Goal: Navigation & Orientation: Go to known website

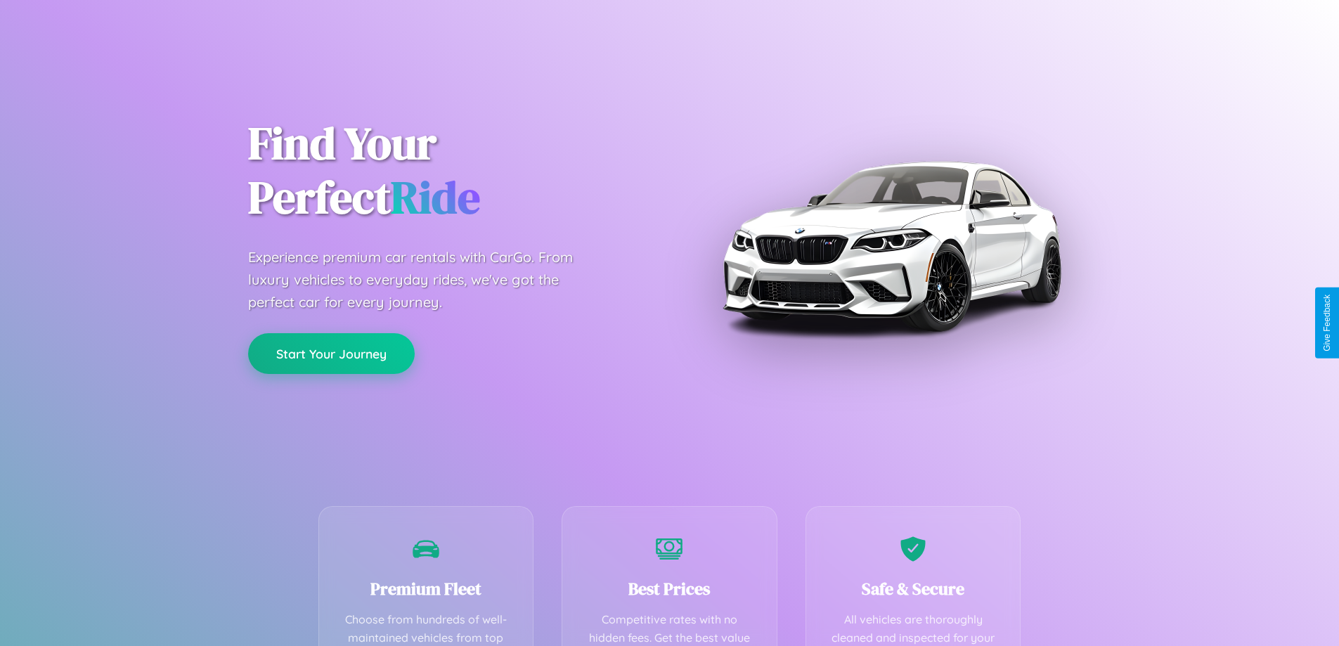
click at [331, 354] on button "Start Your Journey" at bounding box center [331, 353] width 167 height 41
click at [331, 353] on button "Start Your Journey" at bounding box center [331, 353] width 167 height 41
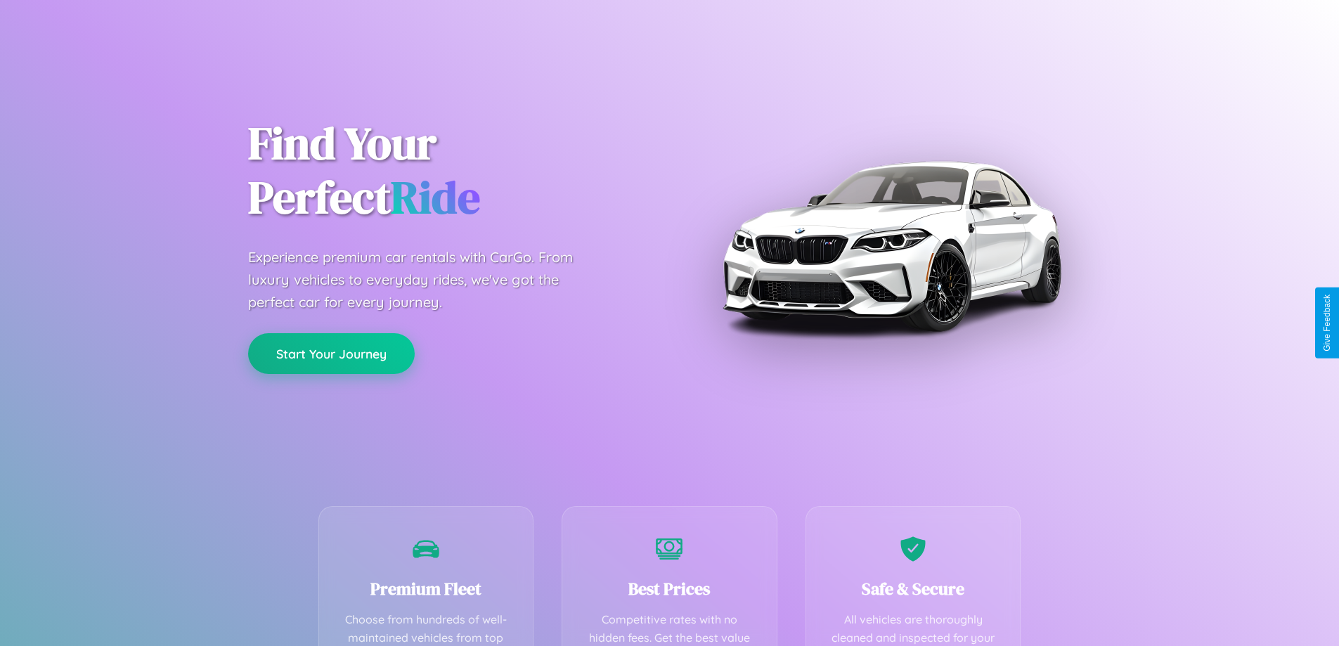
click at [331, 353] on button "Start Your Journey" at bounding box center [331, 353] width 167 height 41
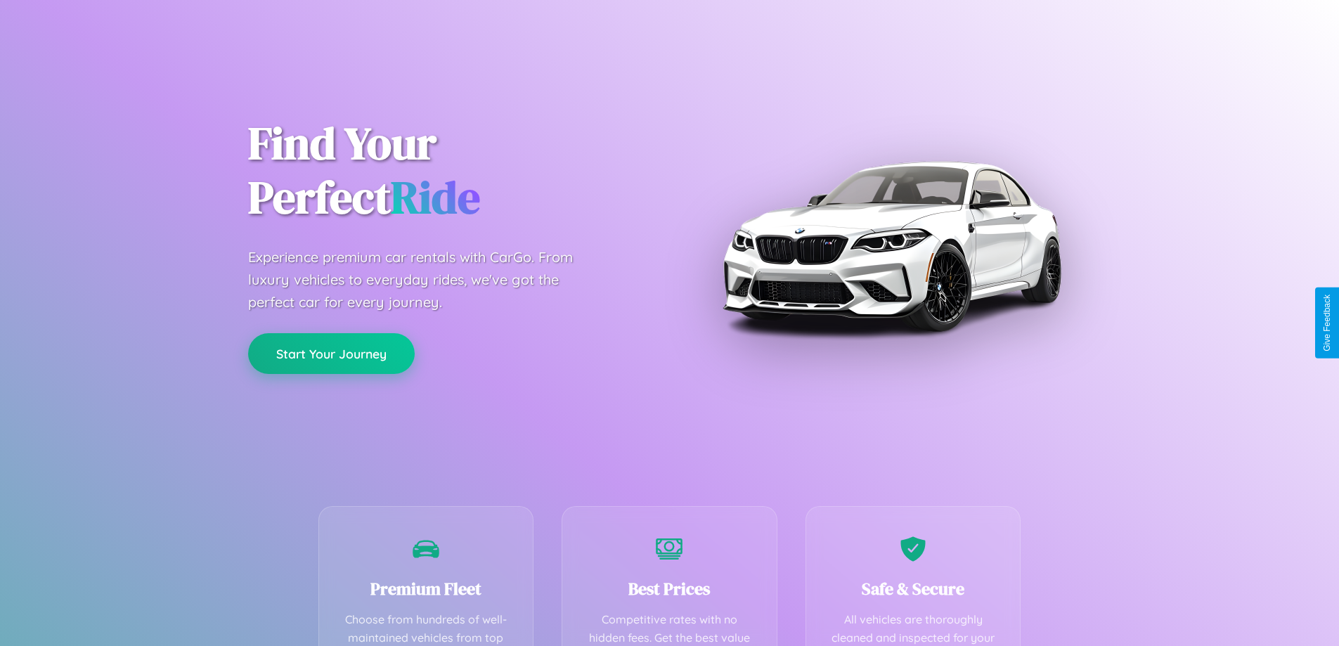
click at [331, 353] on button "Start Your Journey" at bounding box center [331, 353] width 167 height 41
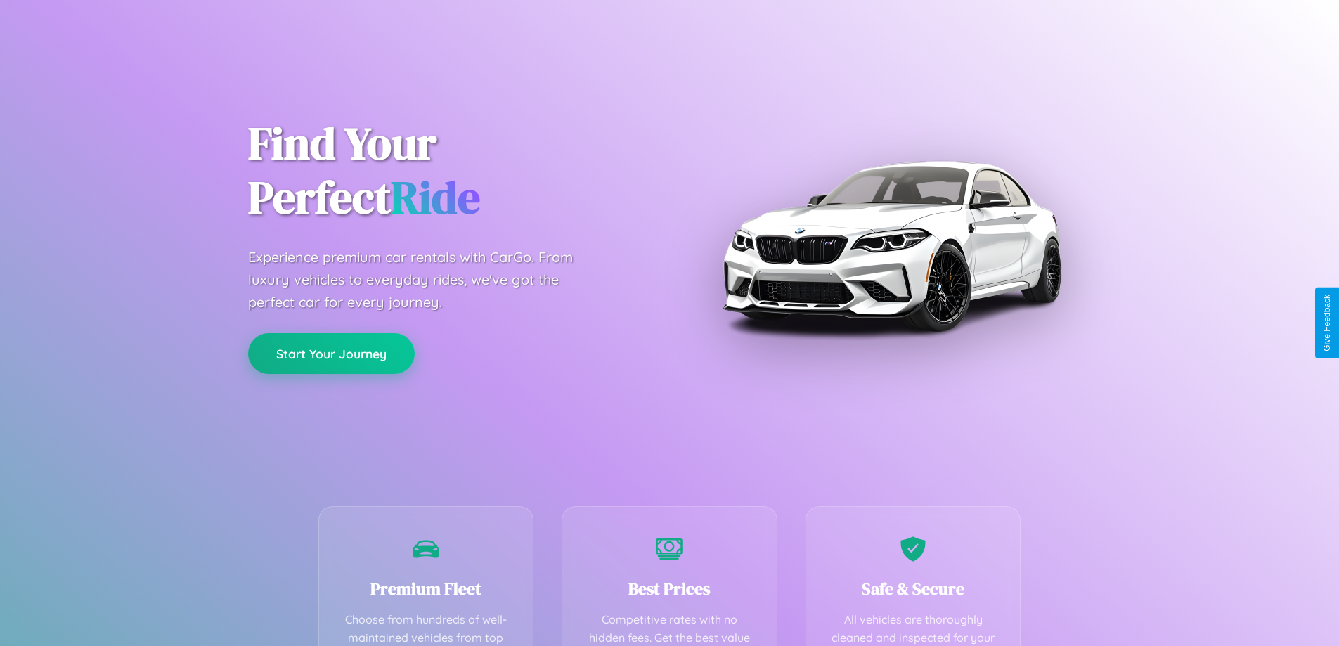
click at [331, 353] on button "Start Your Journey" at bounding box center [331, 353] width 167 height 41
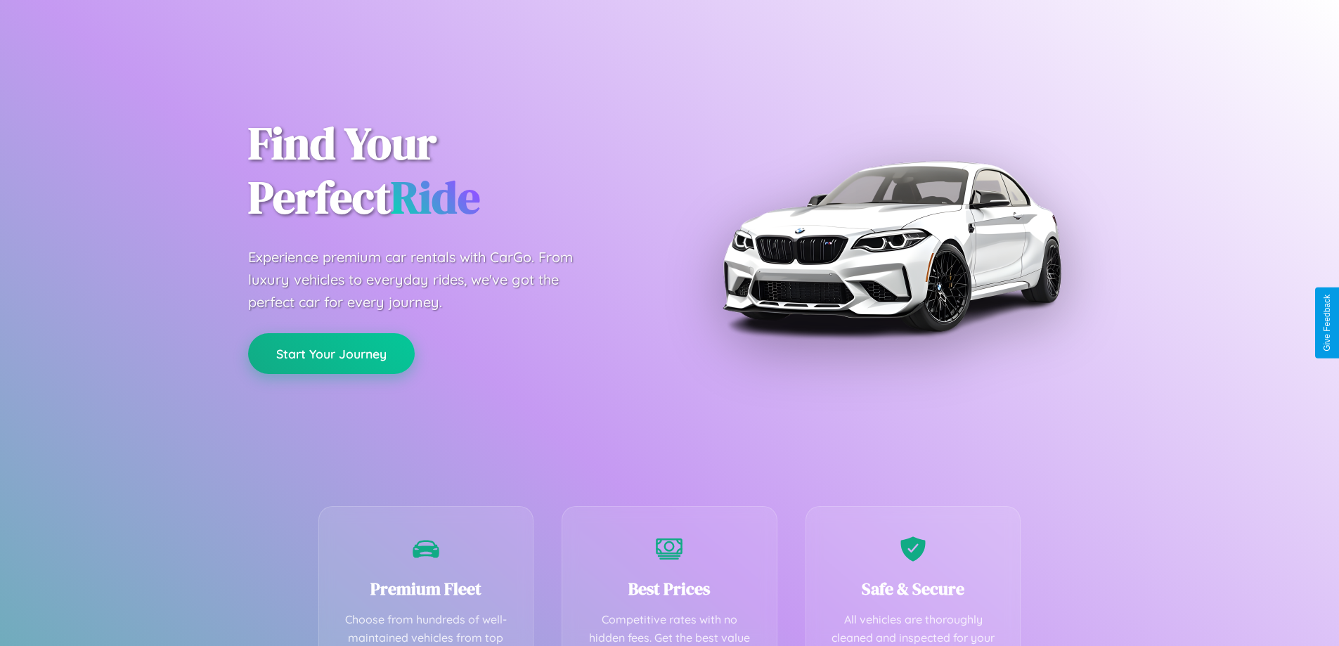
click at [331, 353] on button "Start Your Journey" at bounding box center [331, 353] width 167 height 41
